Goal: Information Seeking & Learning: Understand process/instructions

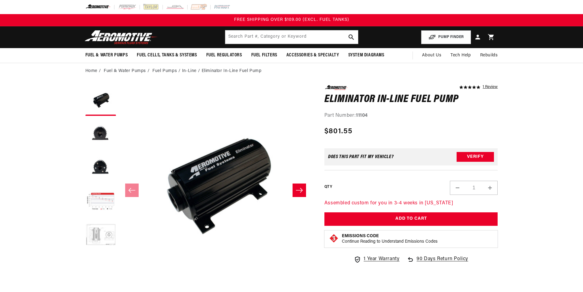
click at [135, 41] on img at bounding box center [121, 37] width 76 height 14
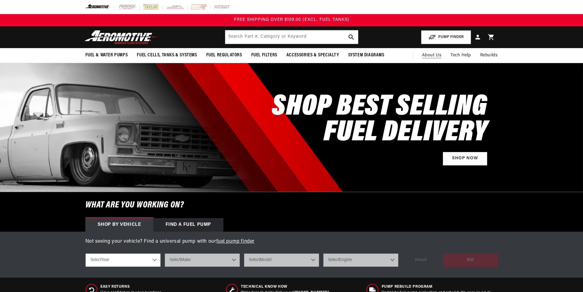
click at [423, 51] on link "About Us" at bounding box center [431, 55] width 28 height 15
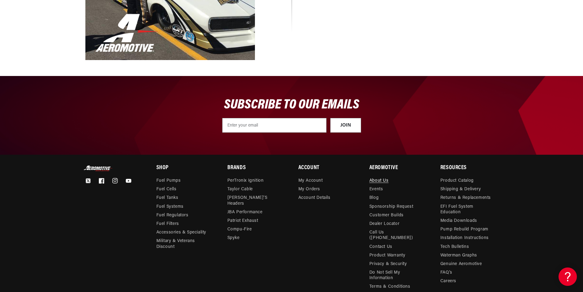
scroll to position [704, 0]
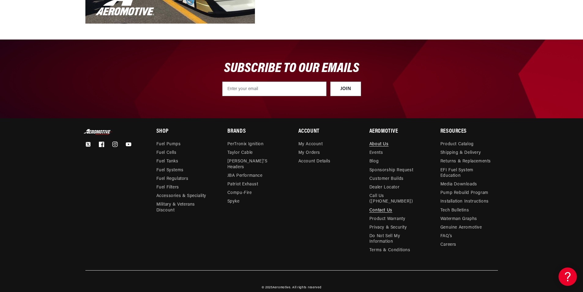
click at [379, 206] on link "Contact Us" at bounding box center [380, 210] width 23 height 9
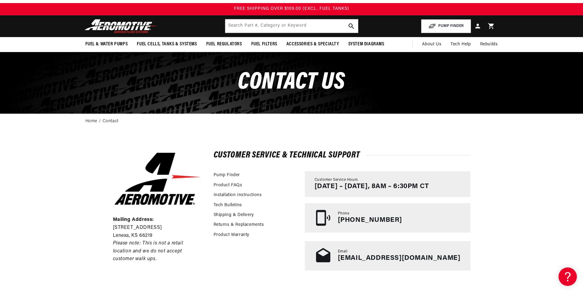
scroll to position [31, 0]
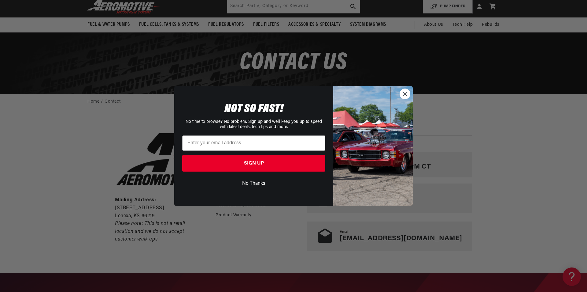
click at [408, 95] on circle "Close dialog" at bounding box center [405, 94] width 10 height 10
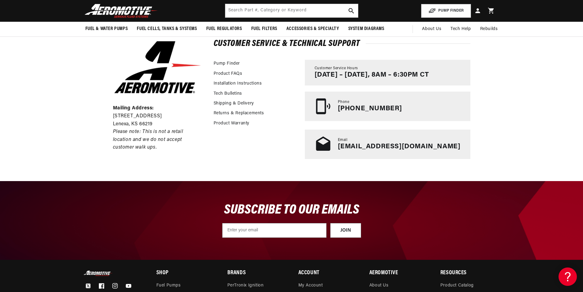
scroll to position [61, 0]
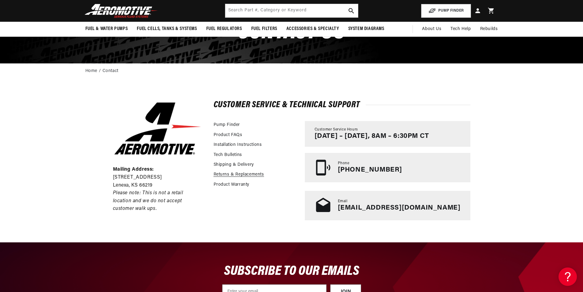
click at [234, 174] on link "Returns & Replacements" at bounding box center [239, 174] width 50 height 7
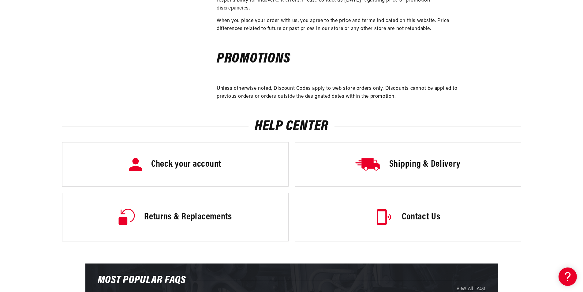
scroll to position [734, 0]
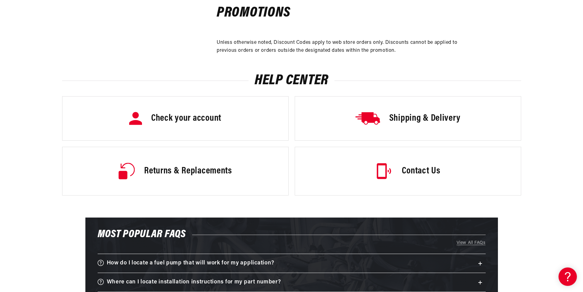
click at [431, 125] on link "Shipping & Delivery" at bounding box center [408, 118] width 226 height 44
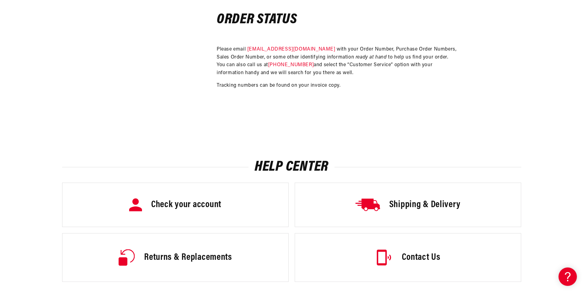
scroll to position [918, 0]
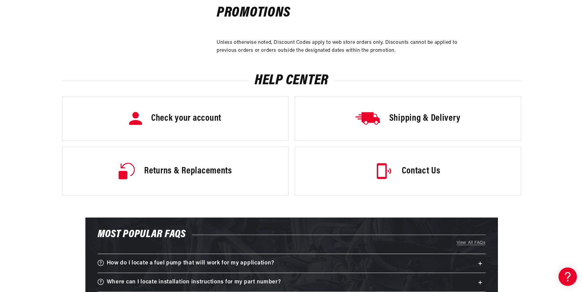
click at [220, 165] on h3 "Returns & Replacements" at bounding box center [188, 171] width 88 height 13
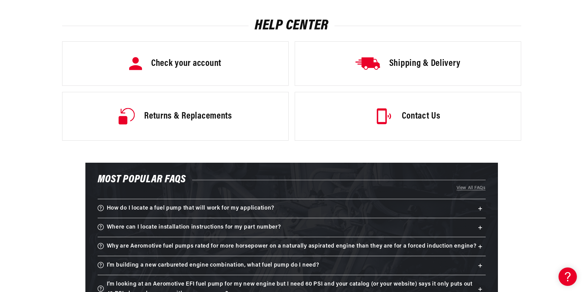
scroll to position [795, 0]
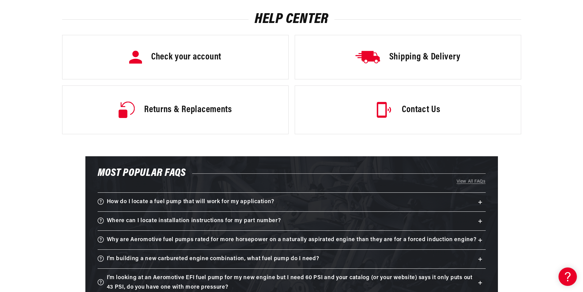
click at [421, 105] on h3 "Contact Us" at bounding box center [421, 109] width 38 height 13
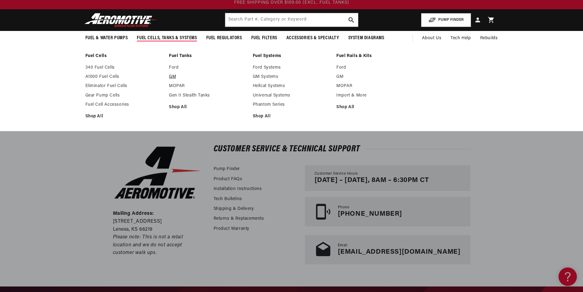
scroll to position [31, 0]
